Goal: Task Accomplishment & Management: Use online tool/utility

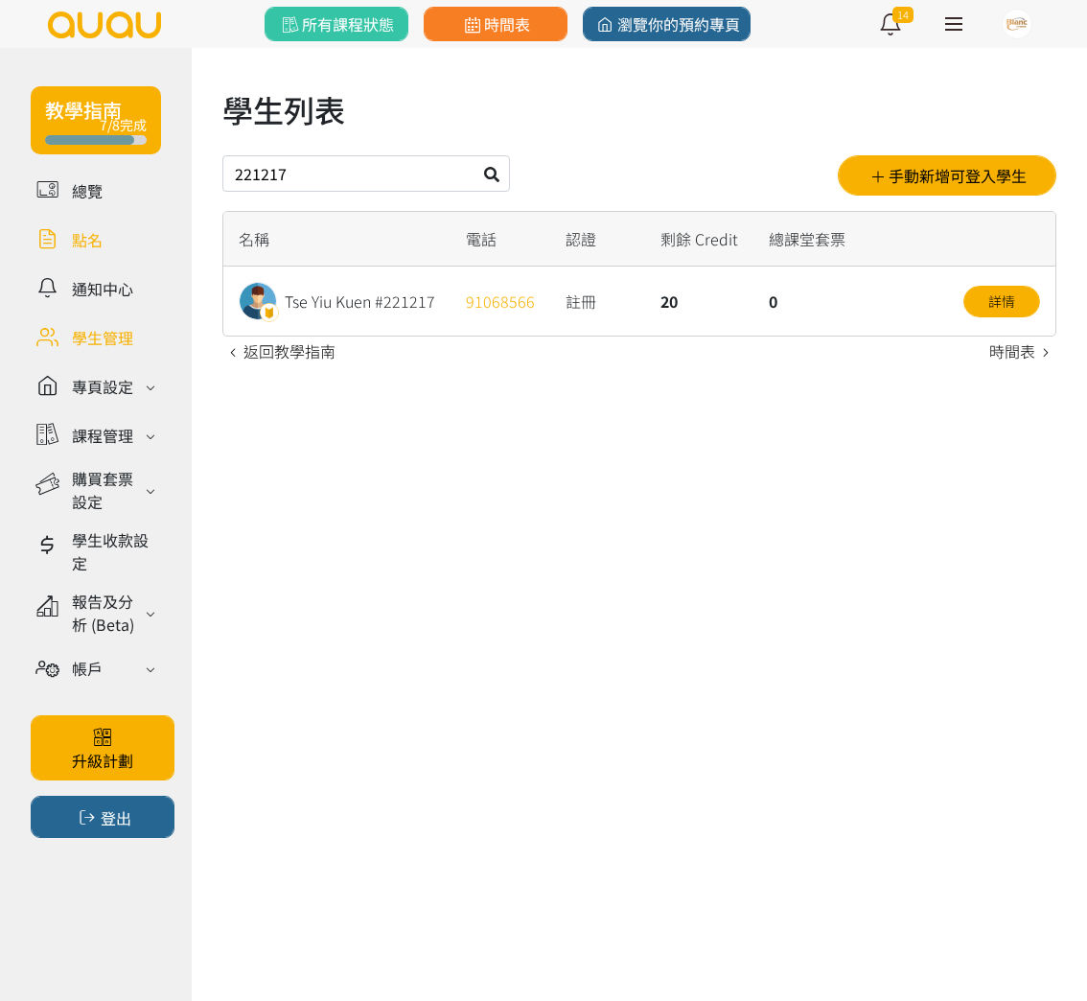
click at [92, 241] on link at bounding box center [96, 239] width 130 height 34
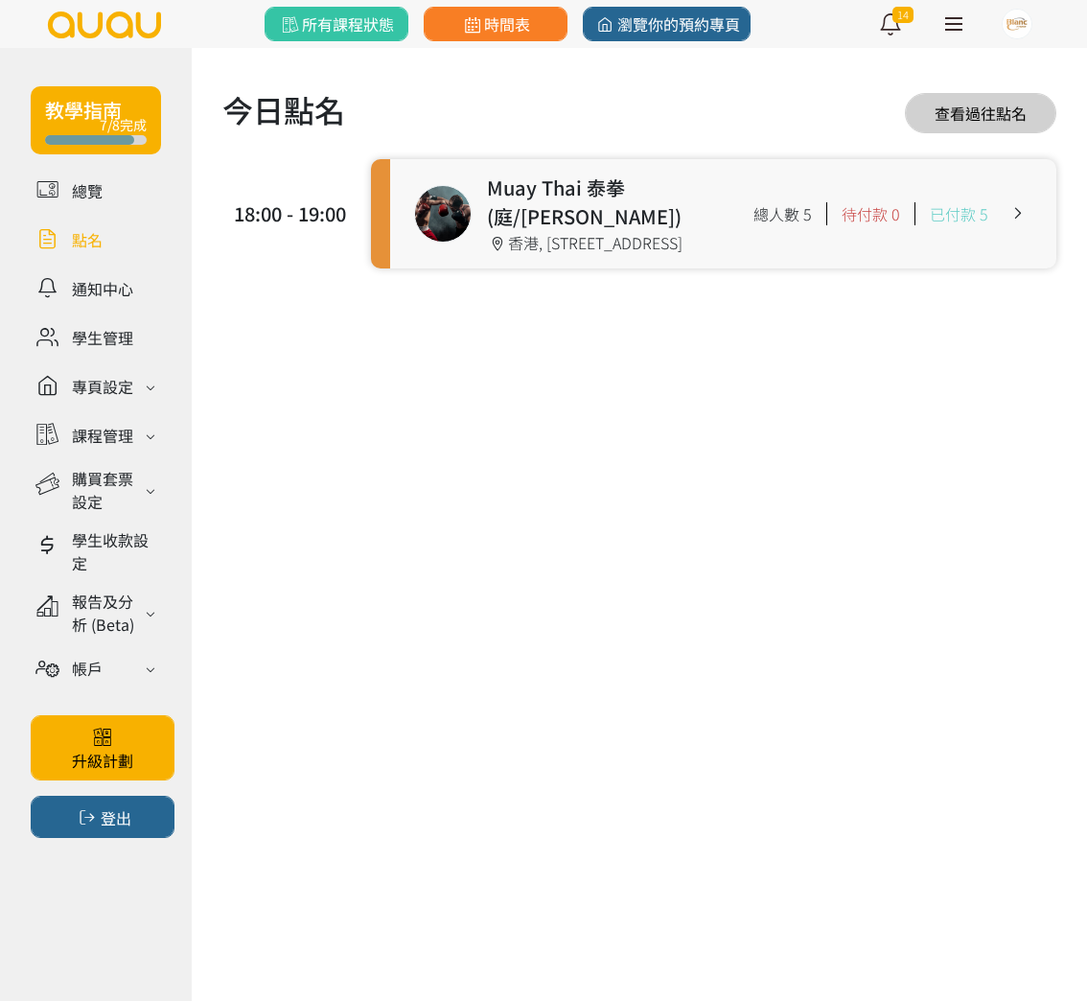
click at [599, 244] on link at bounding box center [723, 213] width 666 height 109
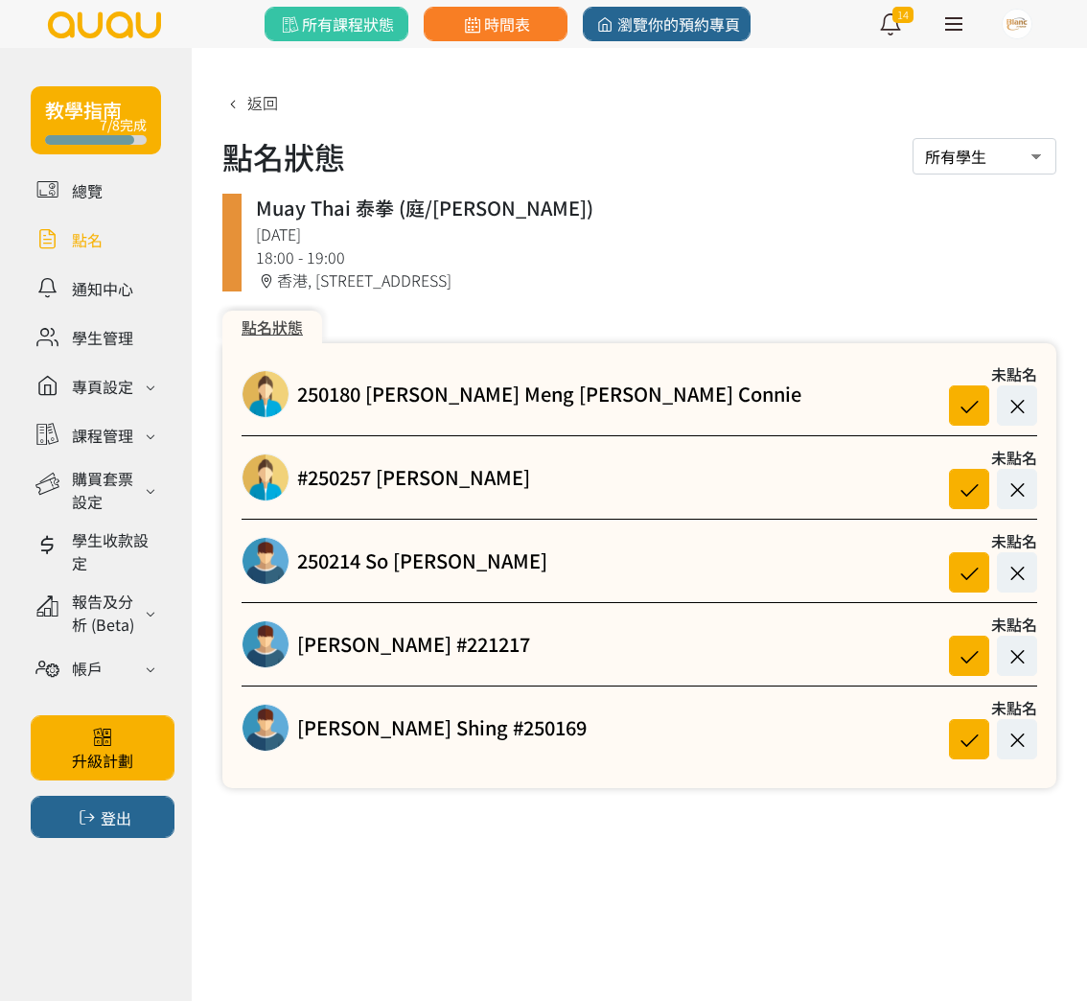
click at [95, 241] on link at bounding box center [96, 239] width 130 height 34
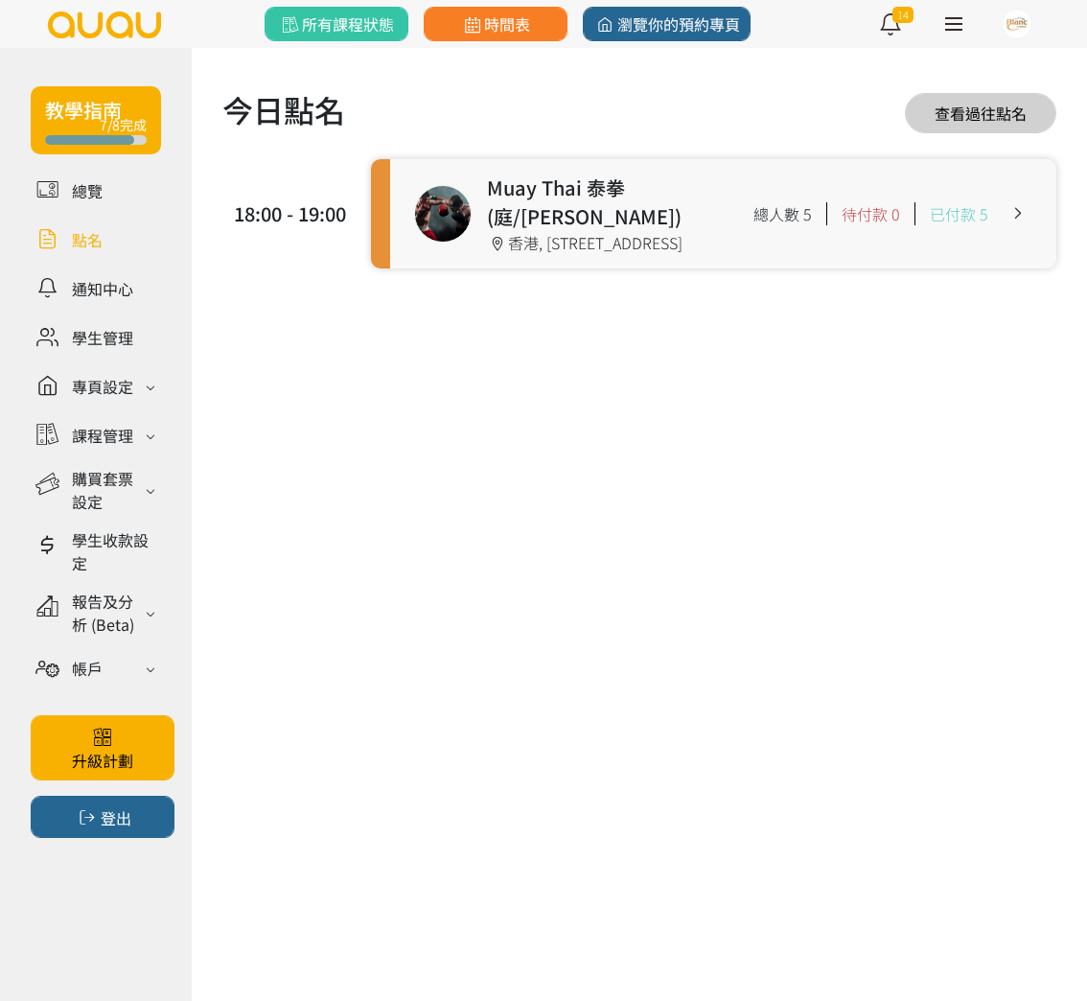
click at [655, 220] on link at bounding box center [723, 213] width 666 height 109
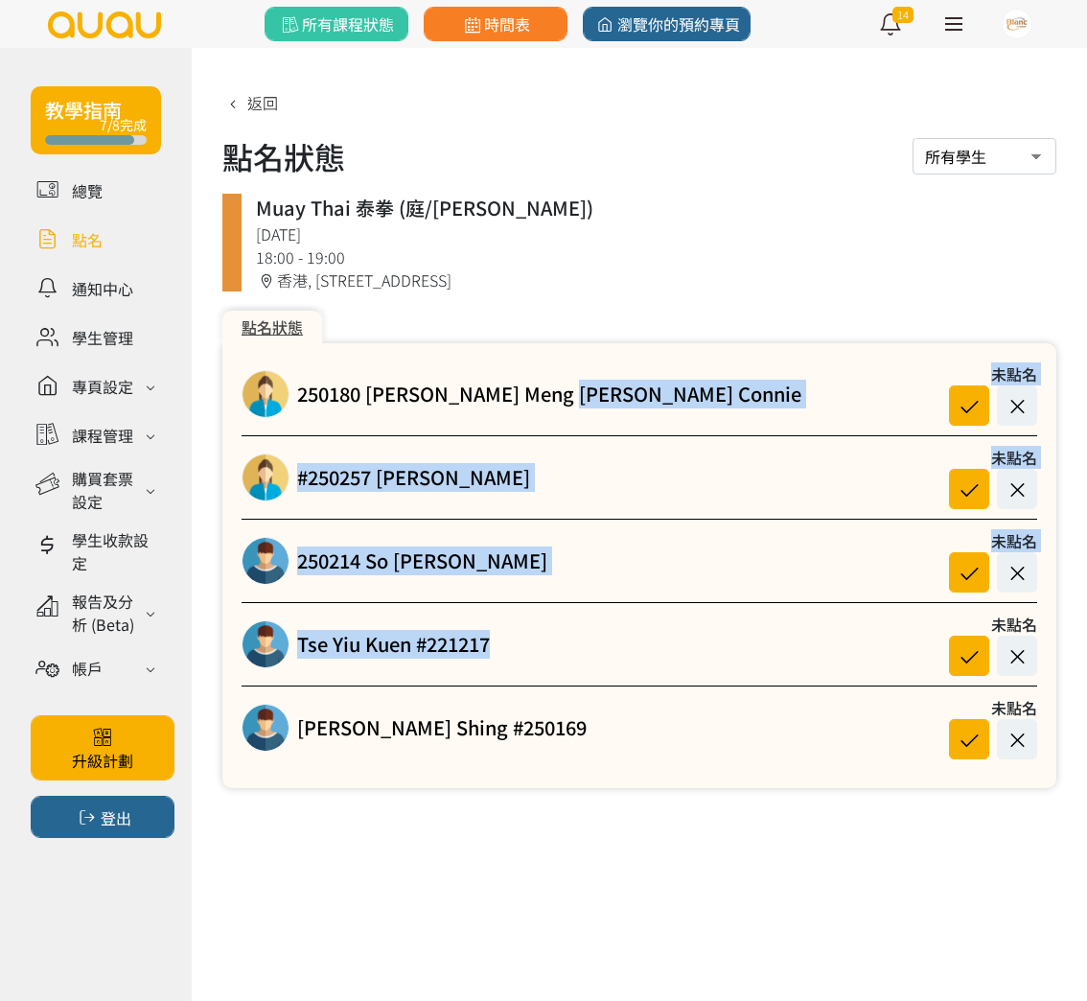
drag, startPoint x: 561, startPoint y: 398, endPoint x: 628, endPoint y: 686, distance: 295.4
click at [628, 679] on div "250180 [PERSON_NAME] Meng [PERSON_NAME] Connie 未點名 #250257 [PERSON_NAME] 未點名 25…" at bounding box center [639, 565] width 834 height 445
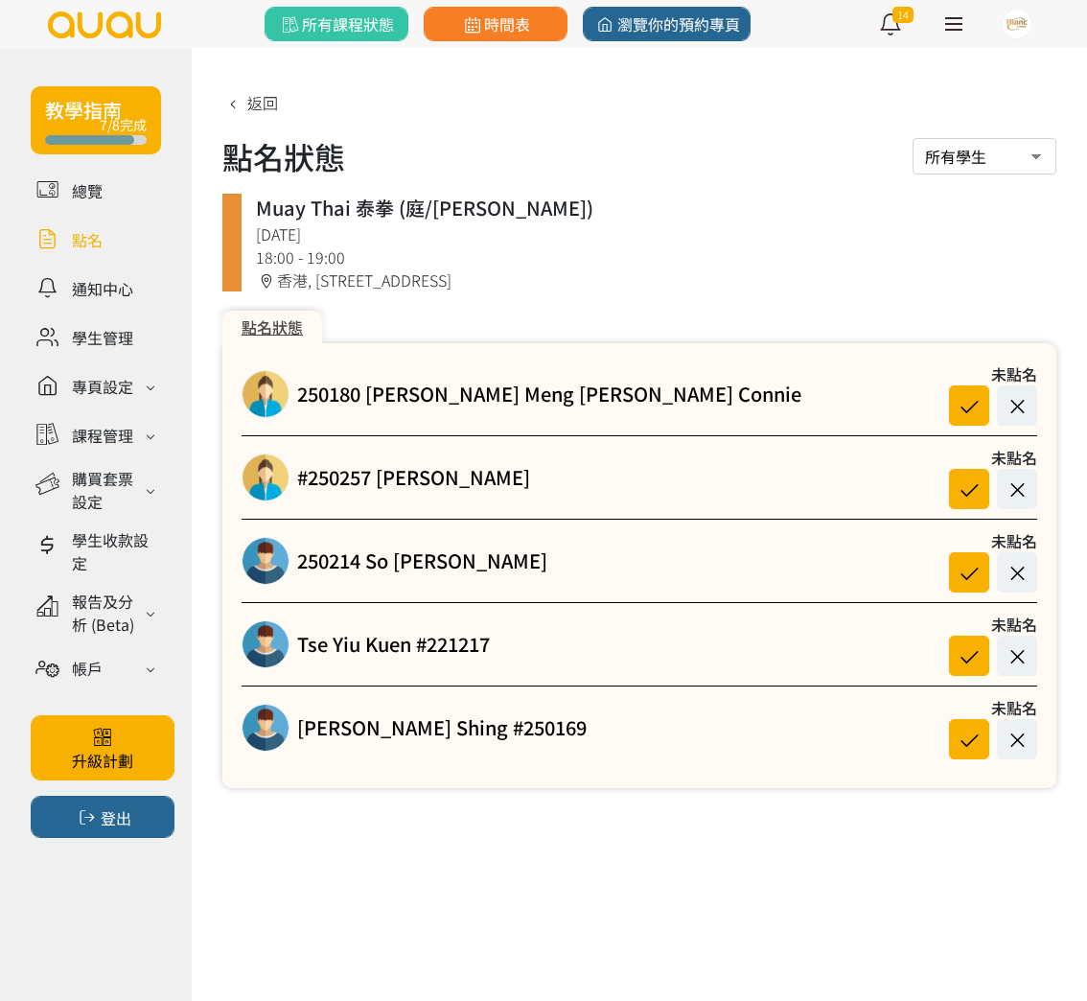
drag, startPoint x: 645, startPoint y: 709, endPoint x: 637, endPoint y: 701, distance: 12.2
click at [642, 709] on div "[PERSON_NAME] Shing #250169 未點名" at bounding box center [640, 727] width 796 height 63
